Goal: Task Accomplishment & Management: Use online tool/utility

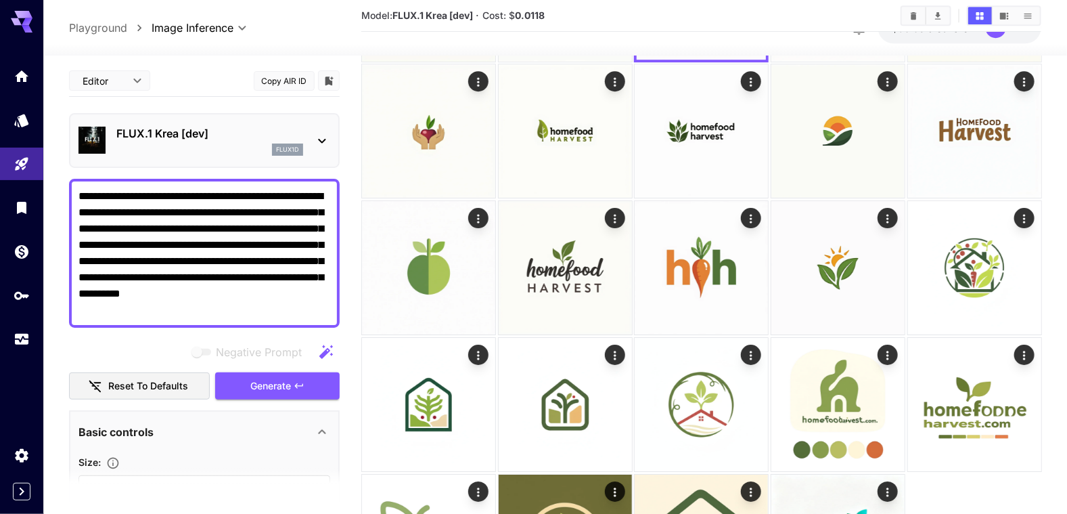
click at [322, 143] on icon at bounding box center [322, 141] width 16 height 16
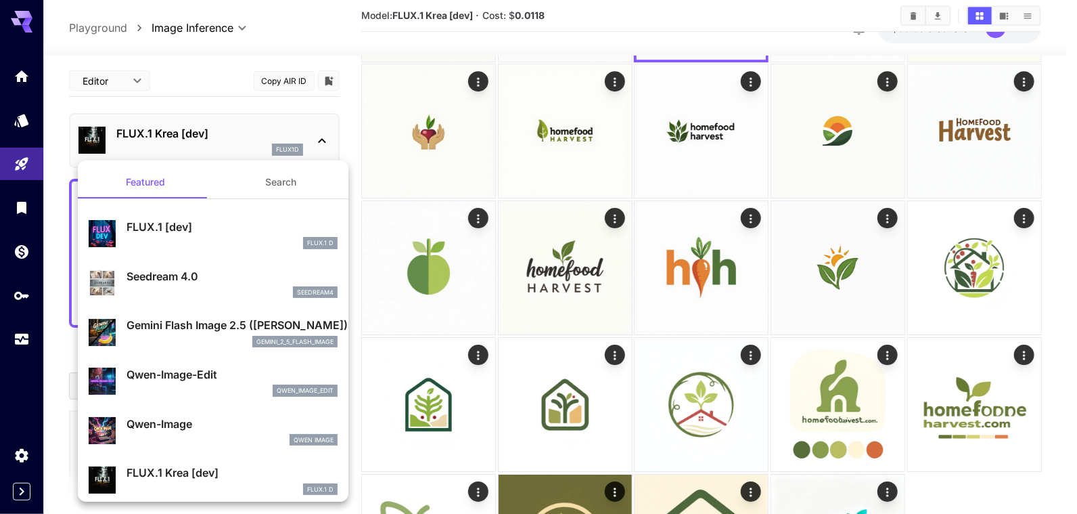
click at [152, 329] on p "Gemini Flash Image 2.5 ([PERSON_NAME])" at bounding box center [232, 325] width 211 height 16
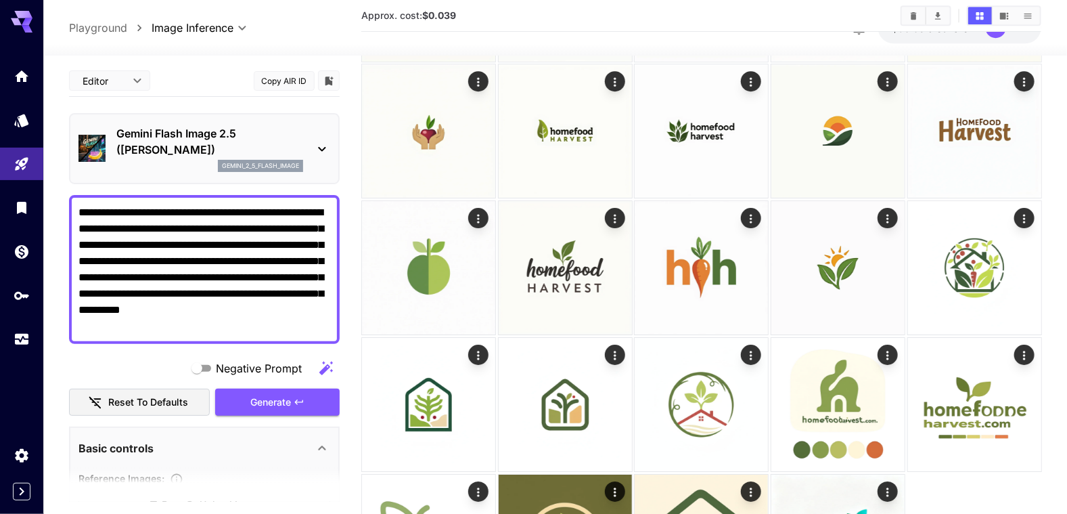
click at [118, 230] on textarea "**********" at bounding box center [204, 269] width 252 height 130
paste textarea "**********"
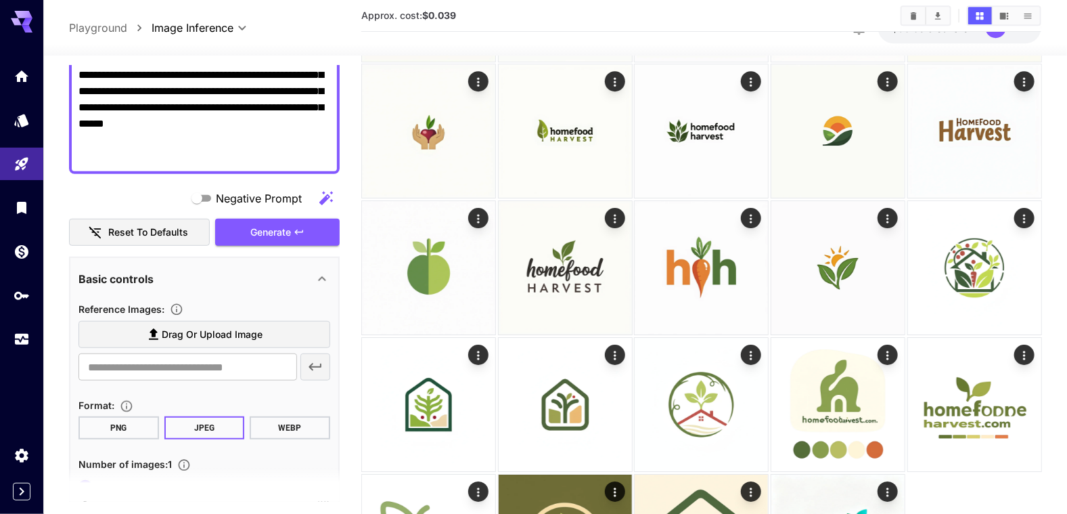
scroll to position [401, 0]
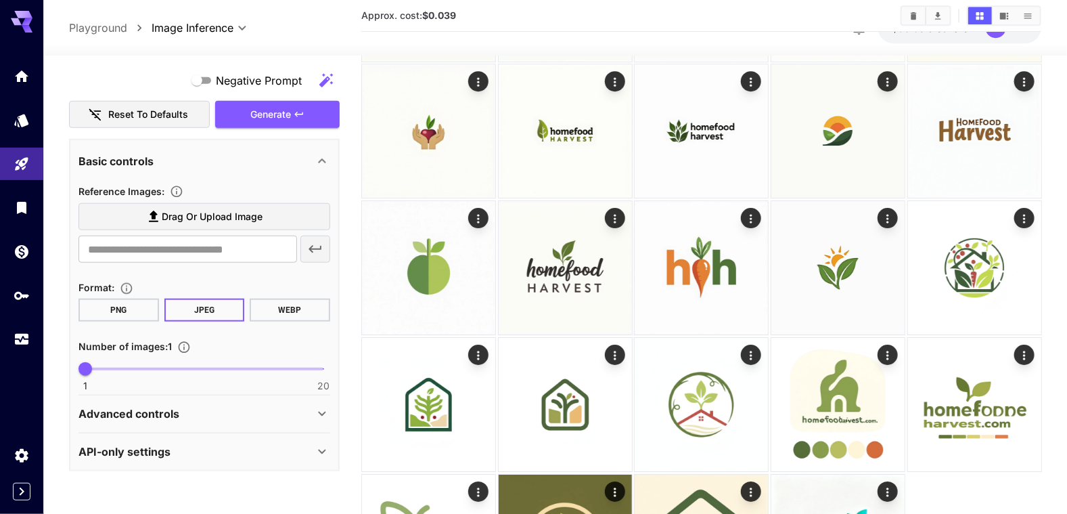
type textarea "**********"
click at [283, 303] on button "WEBP" at bounding box center [290, 309] width 81 height 23
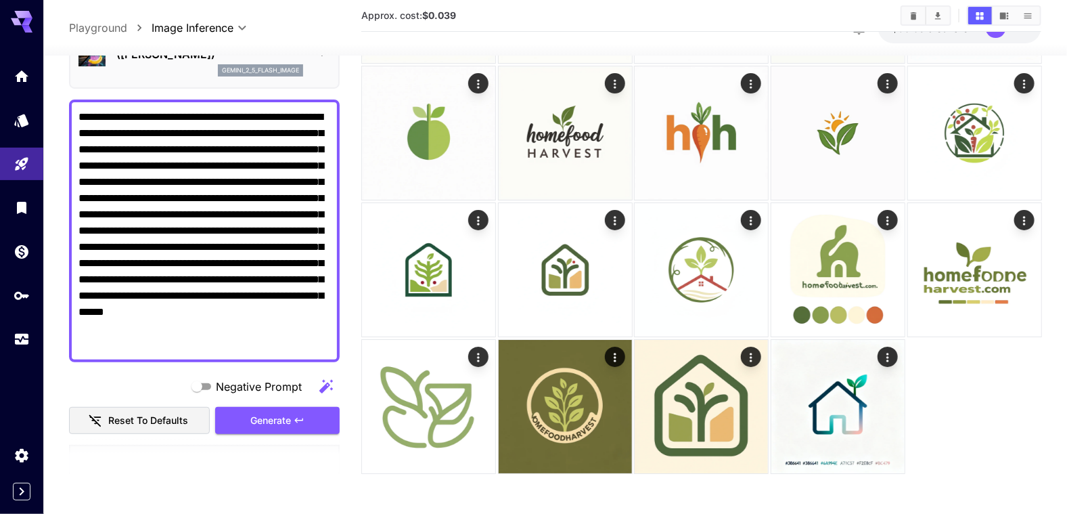
scroll to position [135, 0]
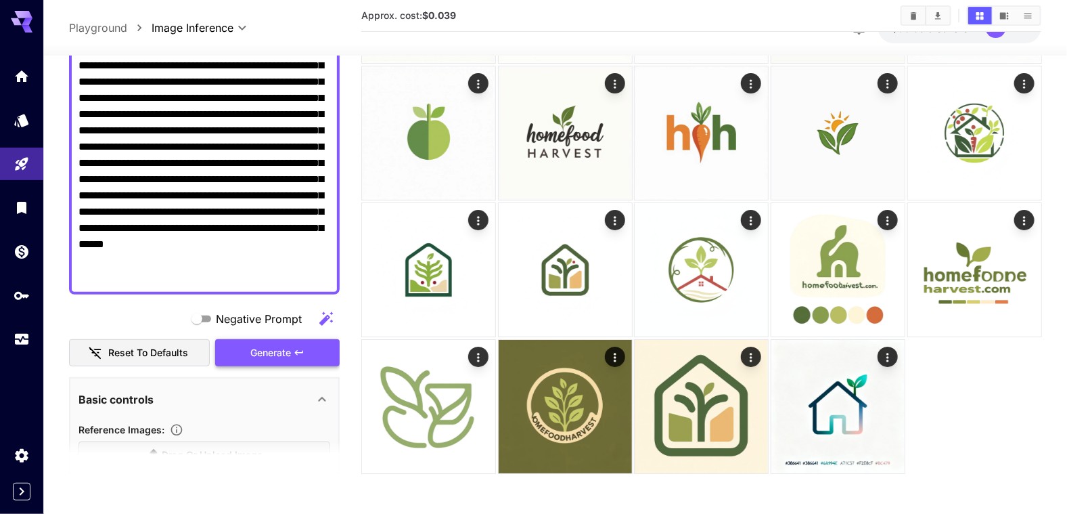
click at [258, 352] on span "Generate" at bounding box center [270, 352] width 41 height 17
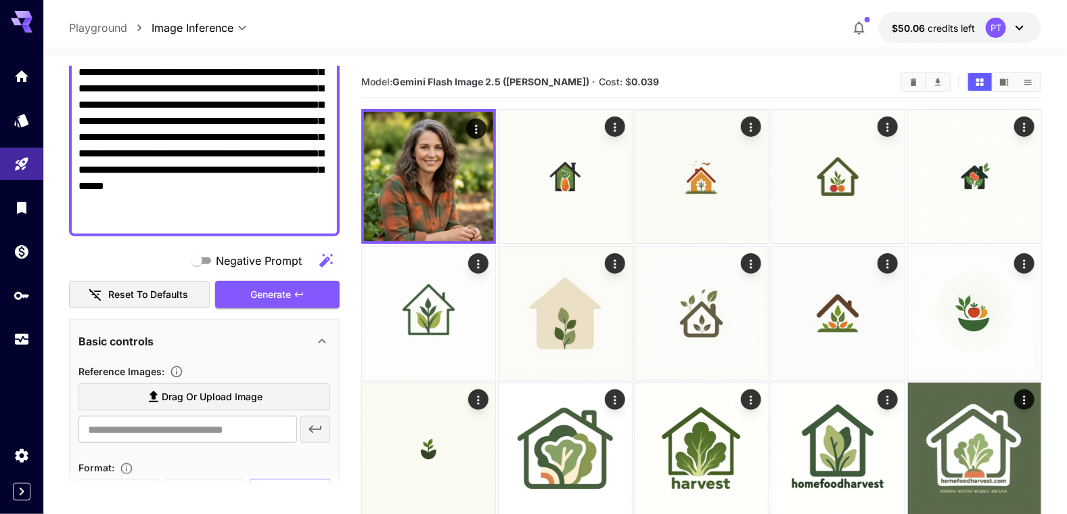
scroll to position [198, 0]
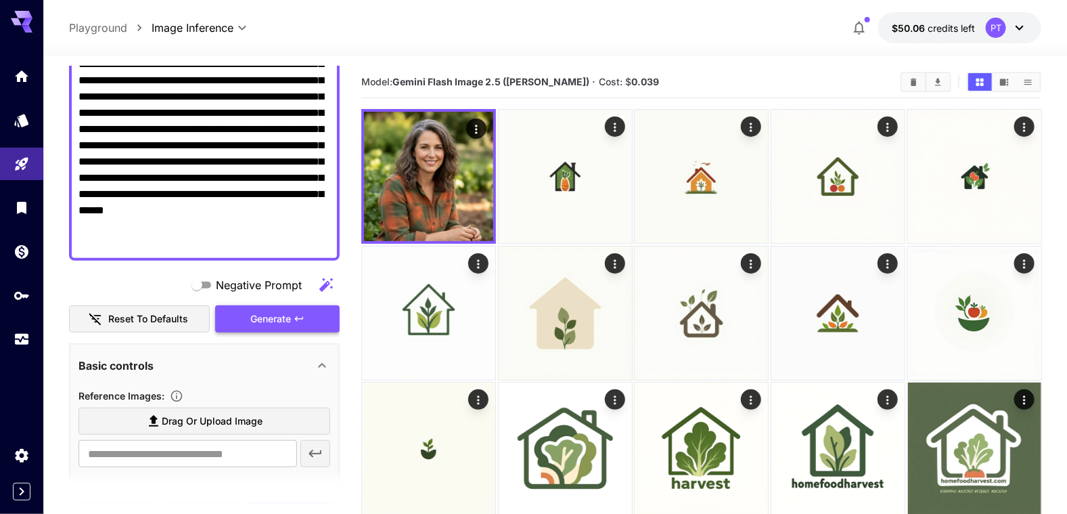
click at [283, 315] on span "Generate" at bounding box center [270, 319] width 41 height 17
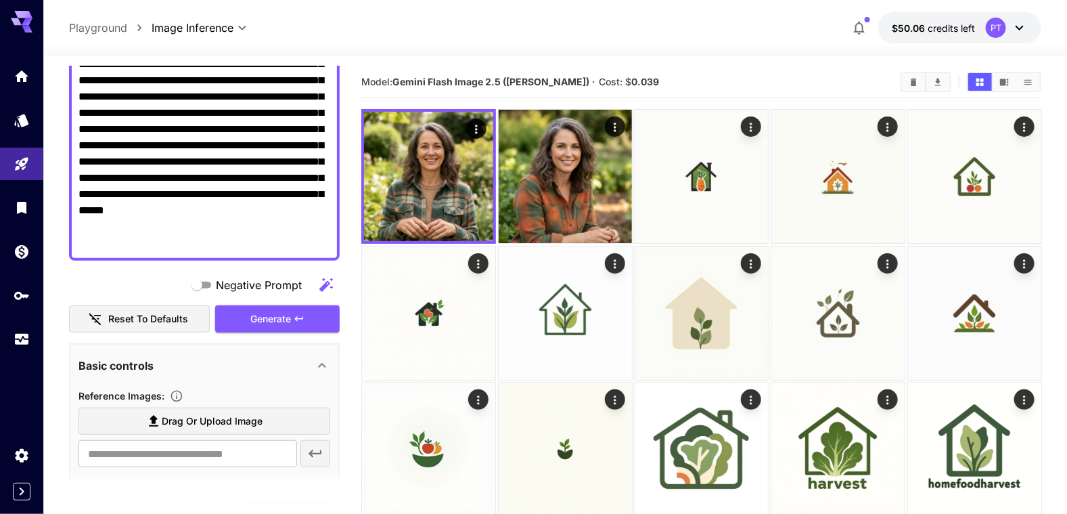
scroll to position [131, 0]
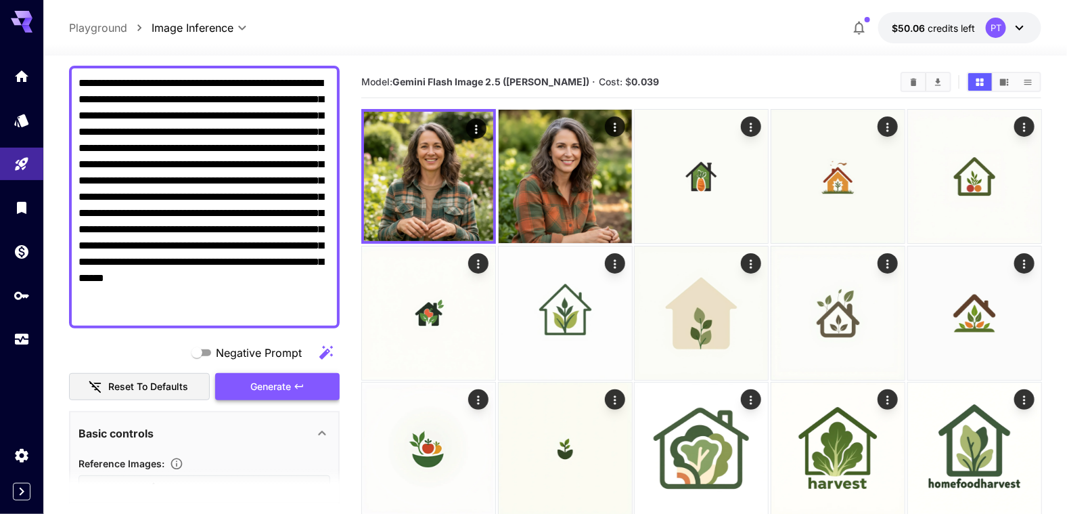
click at [271, 382] on span "Generate" at bounding box center [270, 386] width 41 height 17
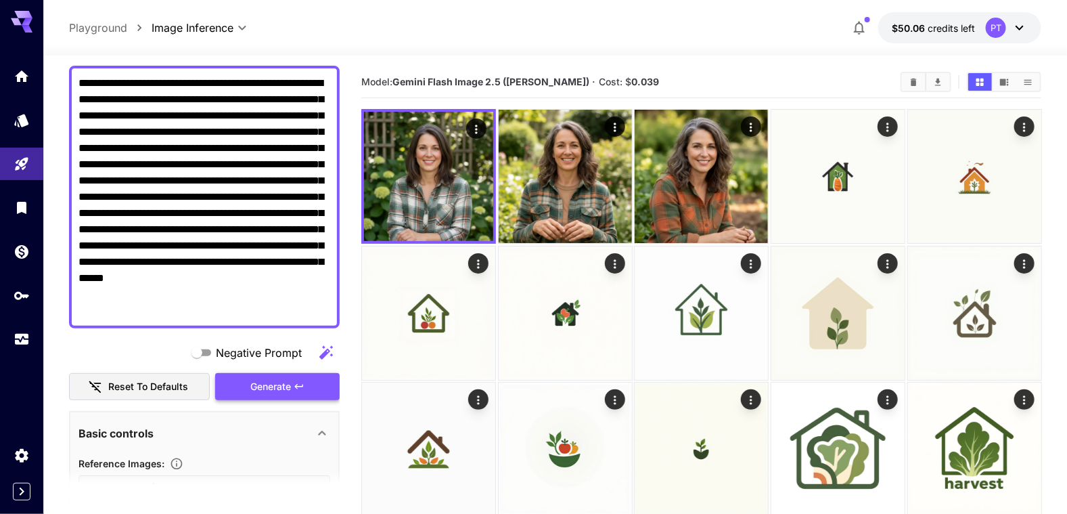
click at [274, 385] on span "Generate" at bounding box center [270, 386] width 41 height 17
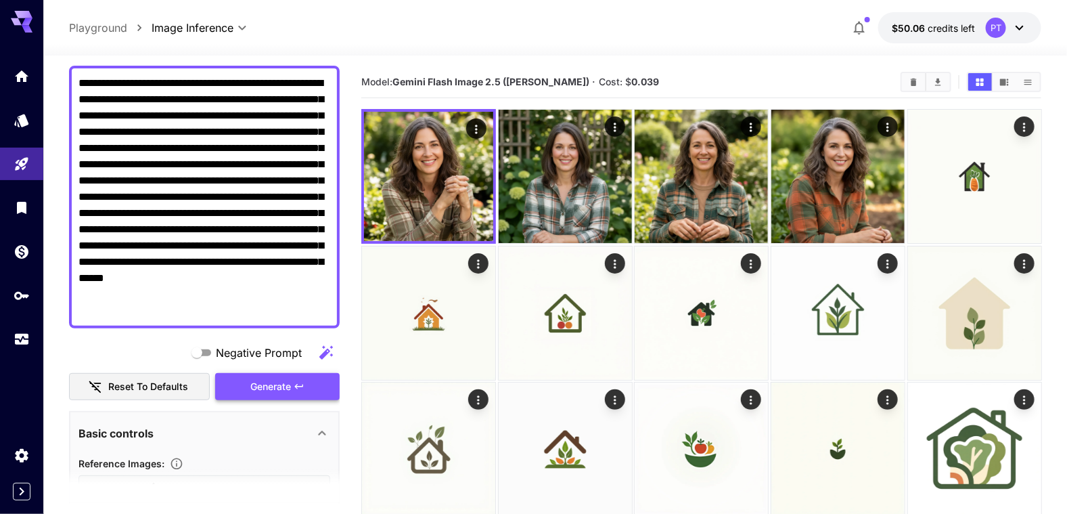
click at [271, 389] on span "Generate" at bounding box center [270, 386] width 41 height 17
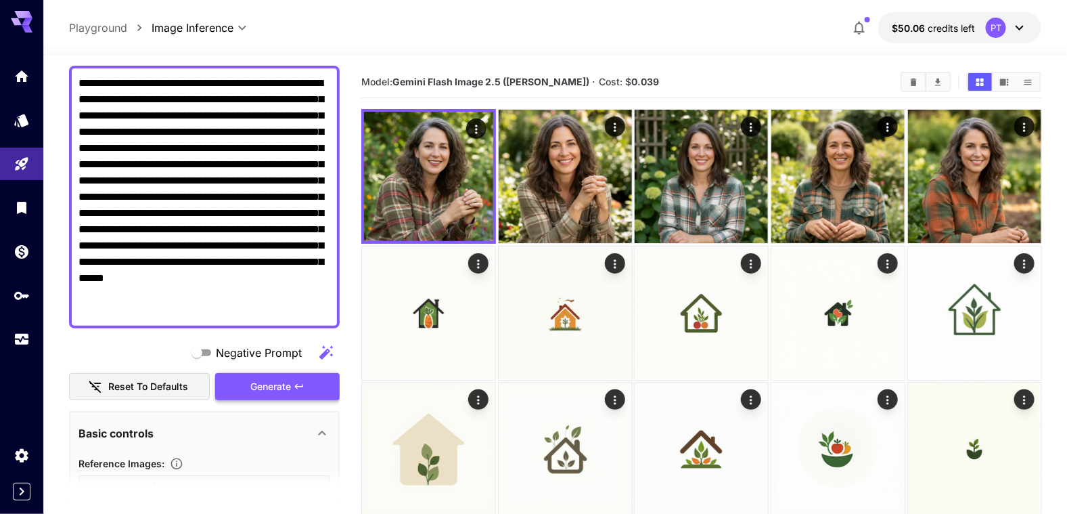
click at [290, 386] on span "Generate" at bounding box center [270, 386] width 41 height 17
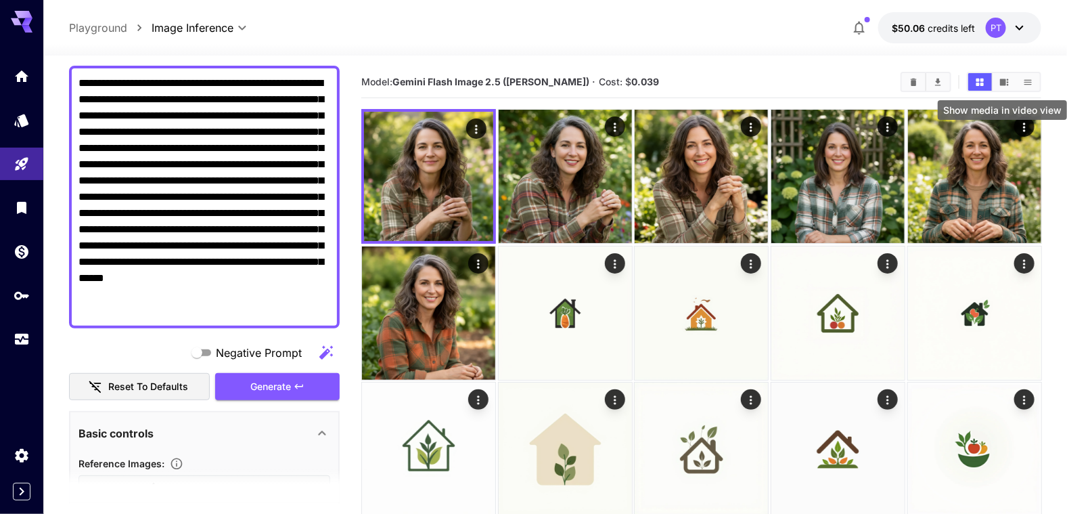
click at [1005, 83] on icon "Show media in video view" at bounding box center [1004, 81] width 9 height 7
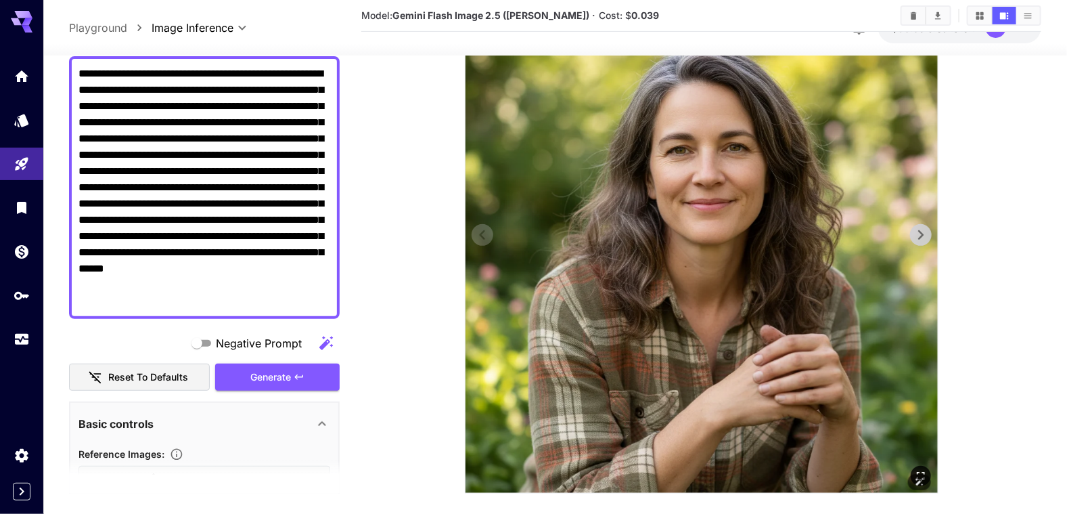
scroll to position [0, 0]
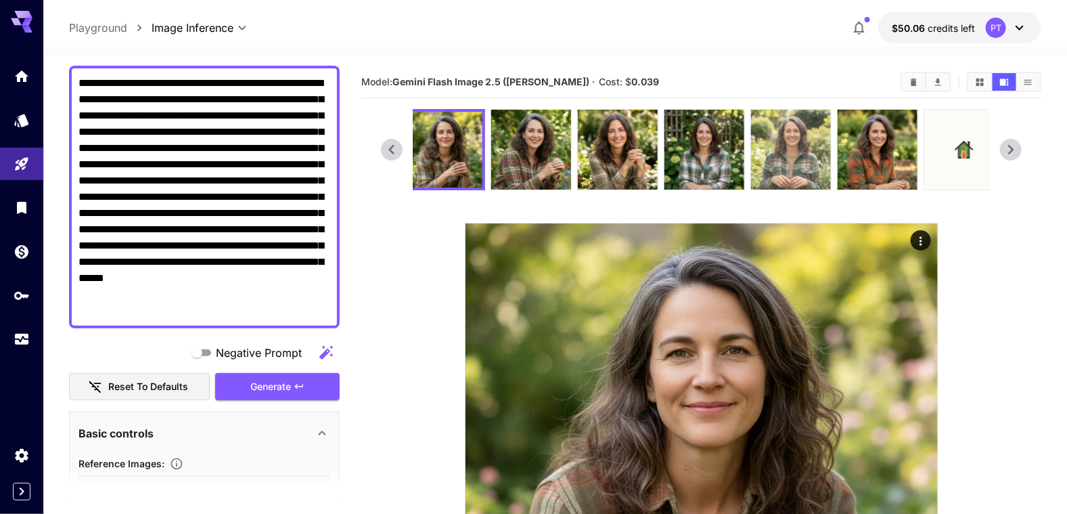
click at [784, 171] on img at bounding box center [791, 150] width 80 height 80
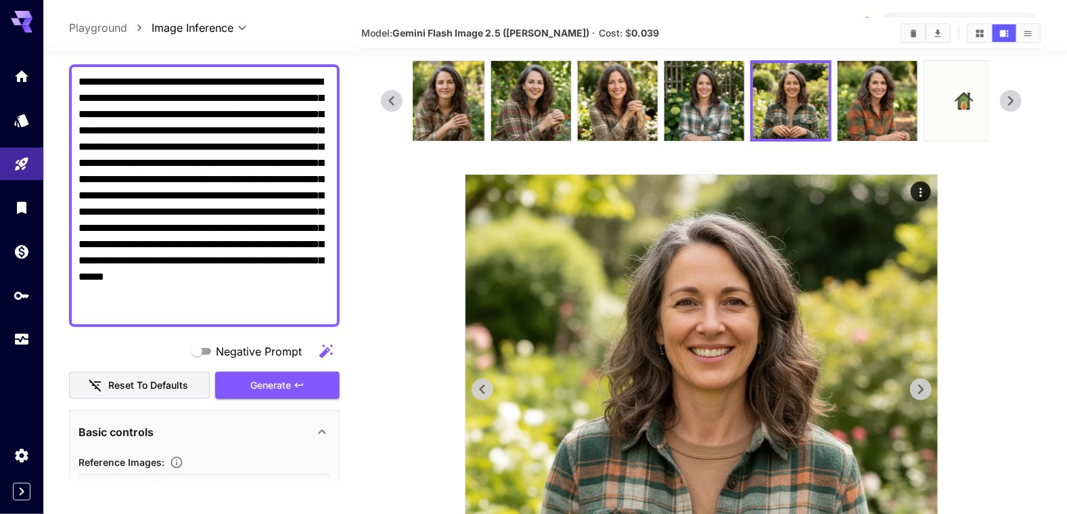
scroll to position [67, 0]
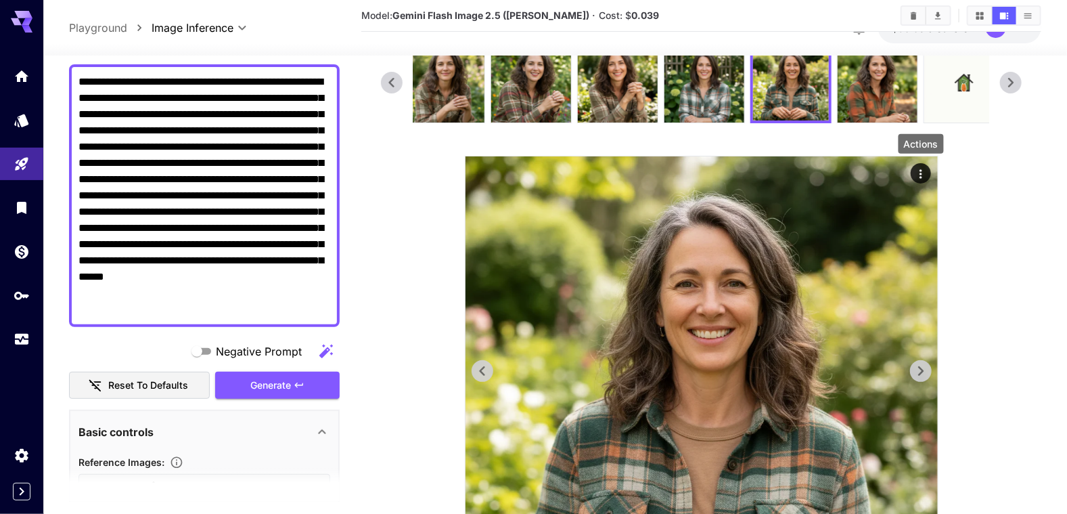
click at [921, 170] on icon "Actions" at bounding box center [921, 174] width 14 height 14
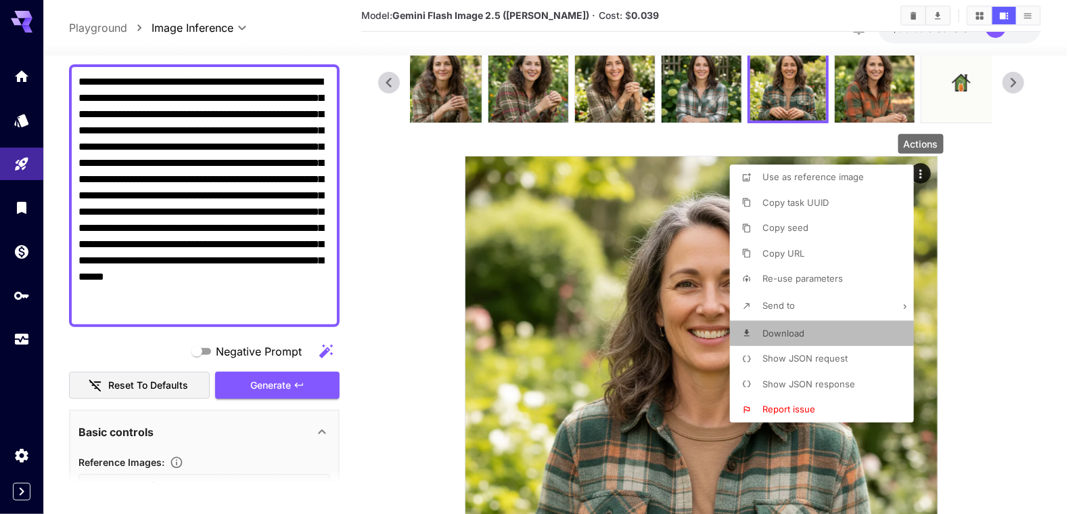
click at [805, 337] on li "Download" at bounding box center [826, 334] width 192 height 26
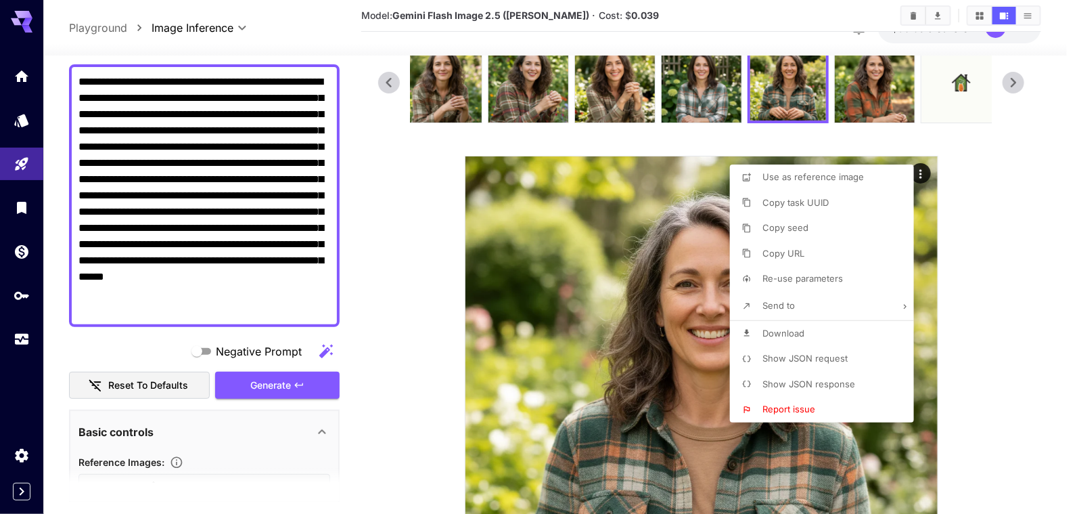
click at [129, 353] on div at bounding box center [538, 257] width 1077 height 514
